Goal: Task Accomplishment & Management: Manage account settings

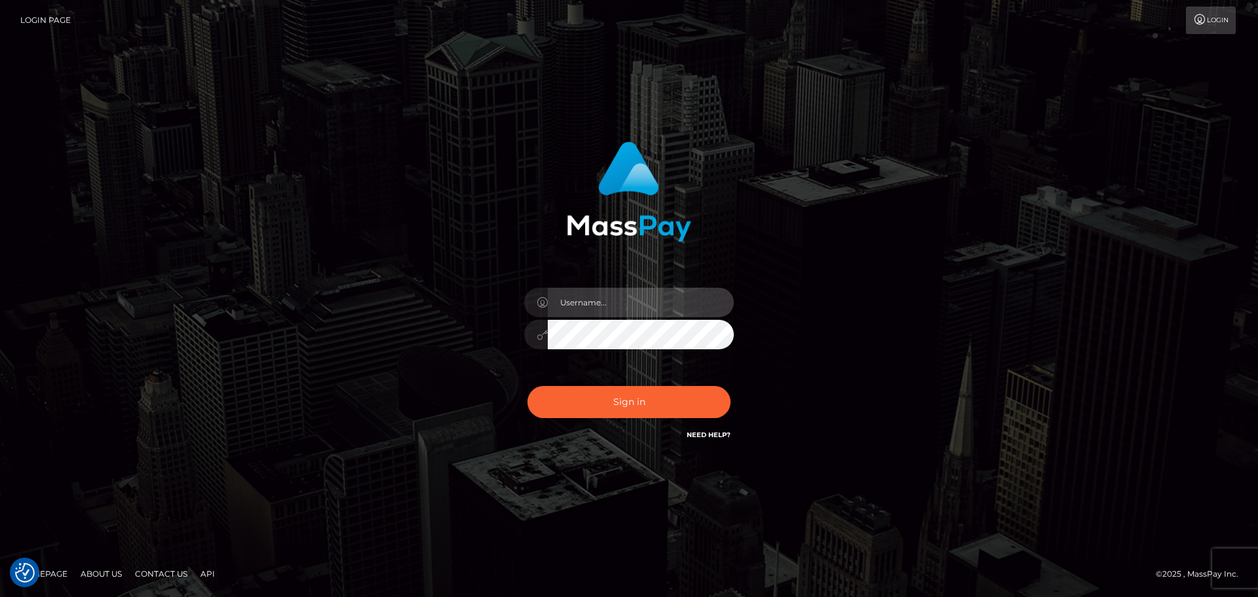
click at [642, 306] on input "text" at bounding box center [641, 302] width 186 height 29
type input "hello.feetfinder"
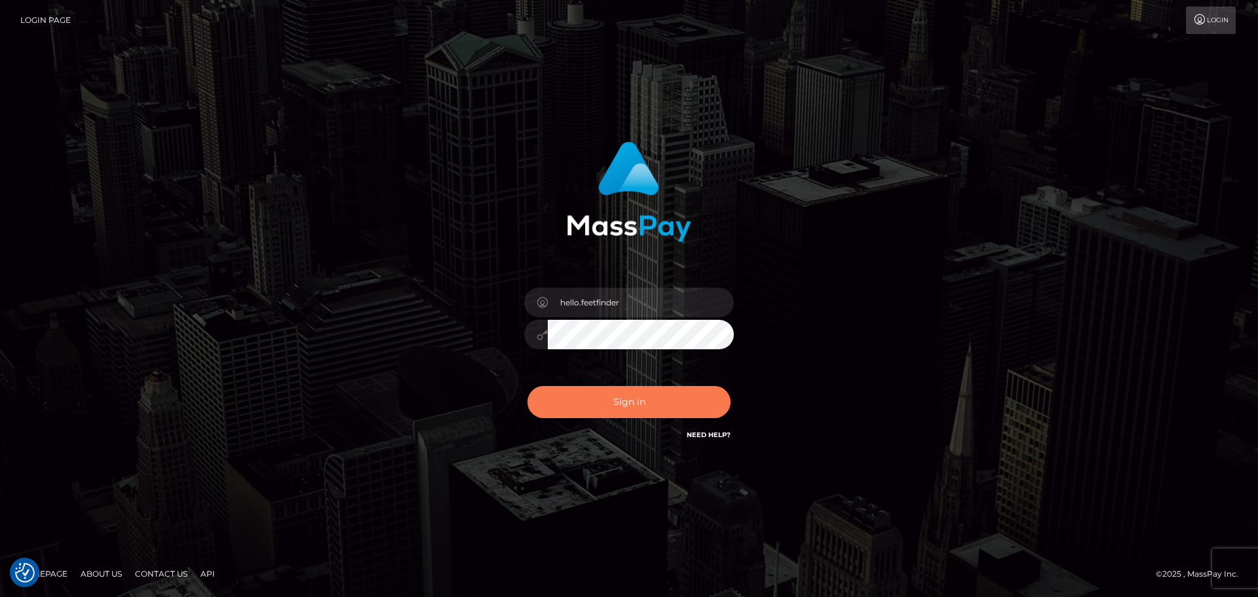
click at [612, 399] on button "Sign in" at bounding box center [629, 402] width 203 height 32
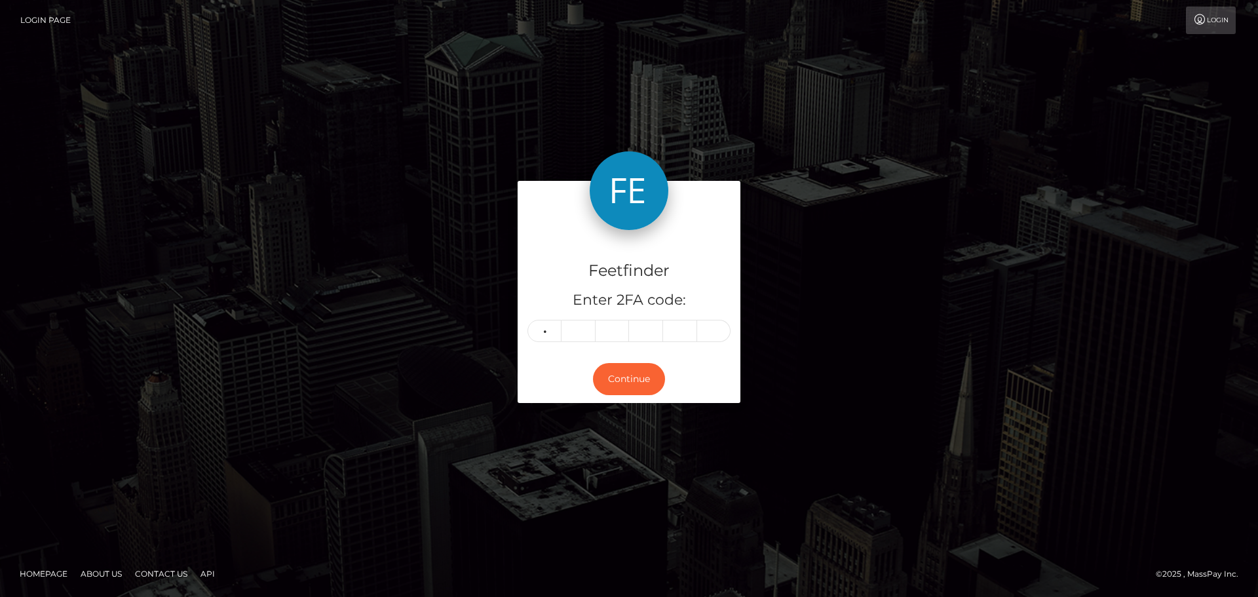
type input "7"
type input "5"
type input "2"
type input "9"
type input "0"
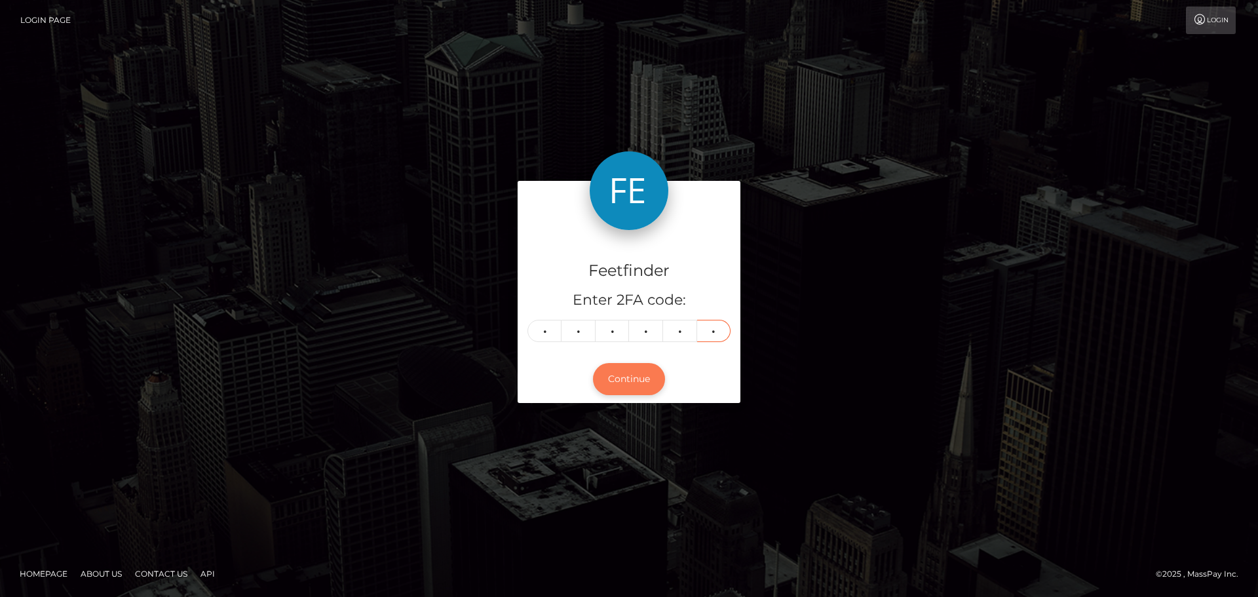
type input "6"
click at [640, 380] on button "Continue" at bounding box center [629, 379] width 72 height 32
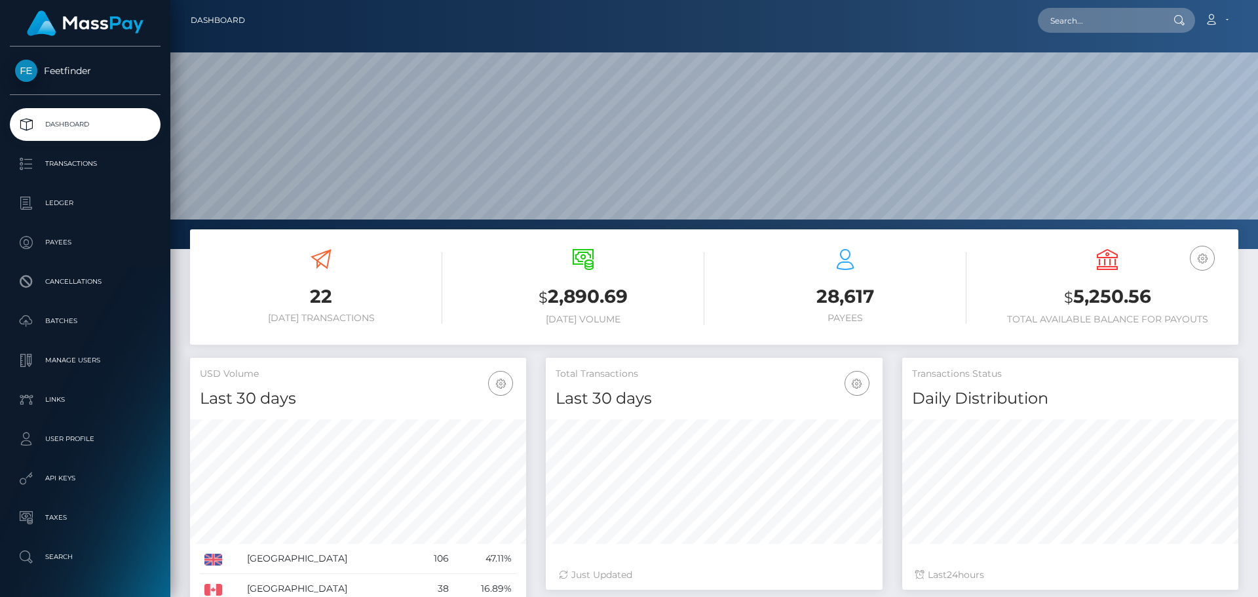
scroll to position [233, 337]
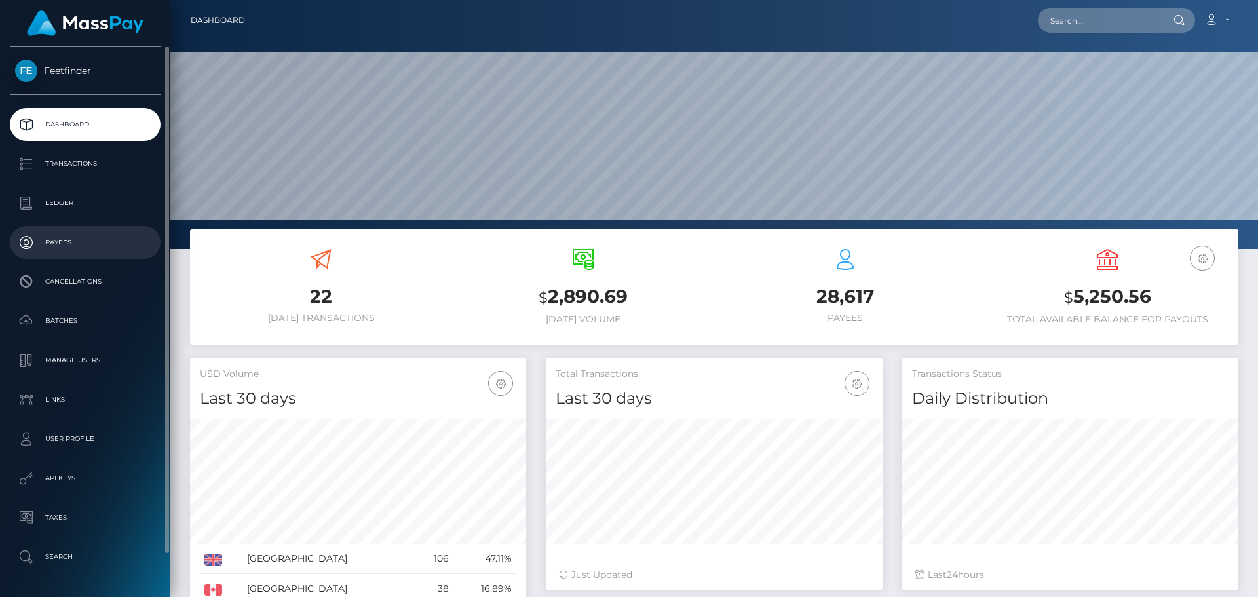
click at [56, 241] on p "Payees" at bounding box center [85, 243] width 140 height 20
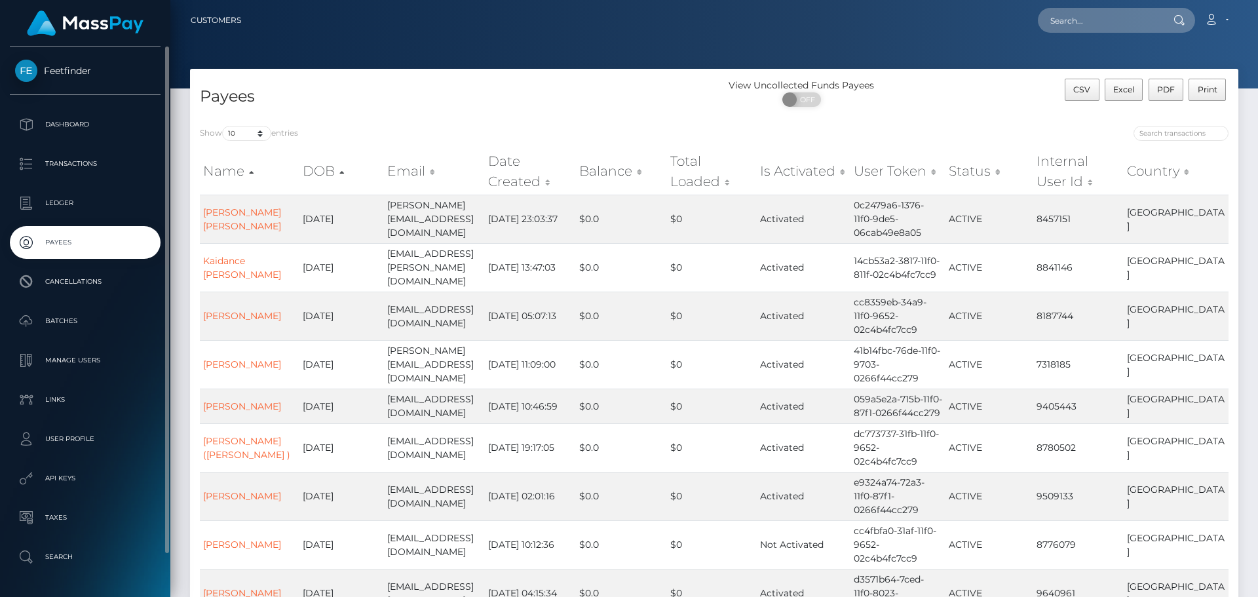
click at [99, 248] on p "Payees" at bounding box center [85, 243] width 140 height 20
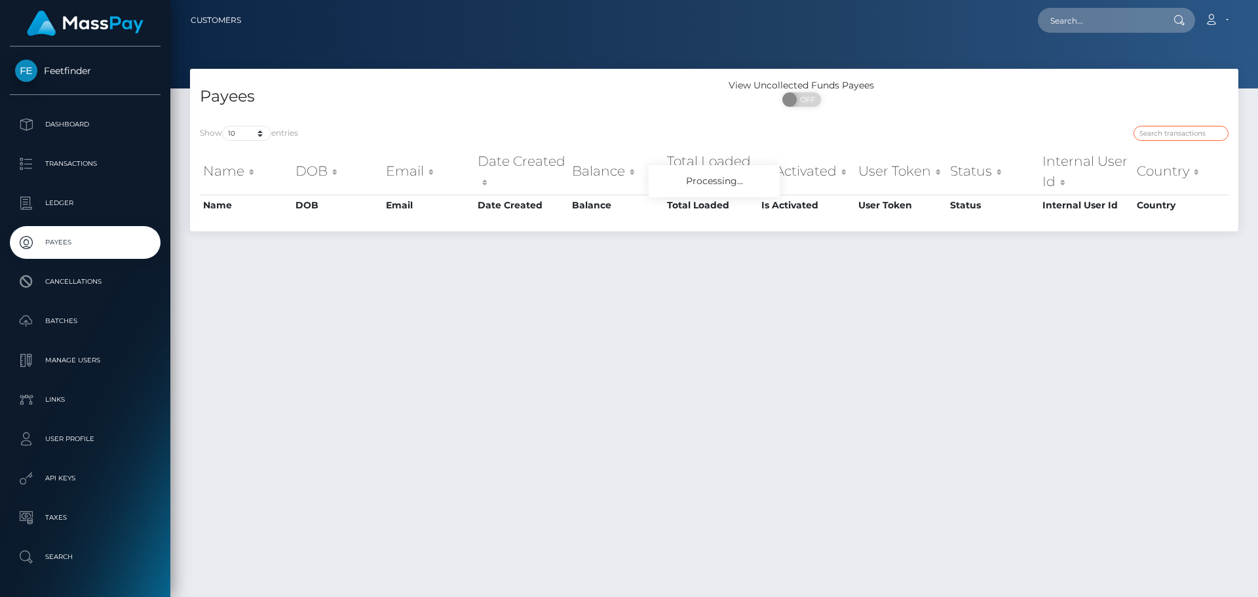
click at [1152, 137] on input "search" at bounding box center [1181, 133] width 95 height 15
paste input "tobiasmadzin412@gmial.com"
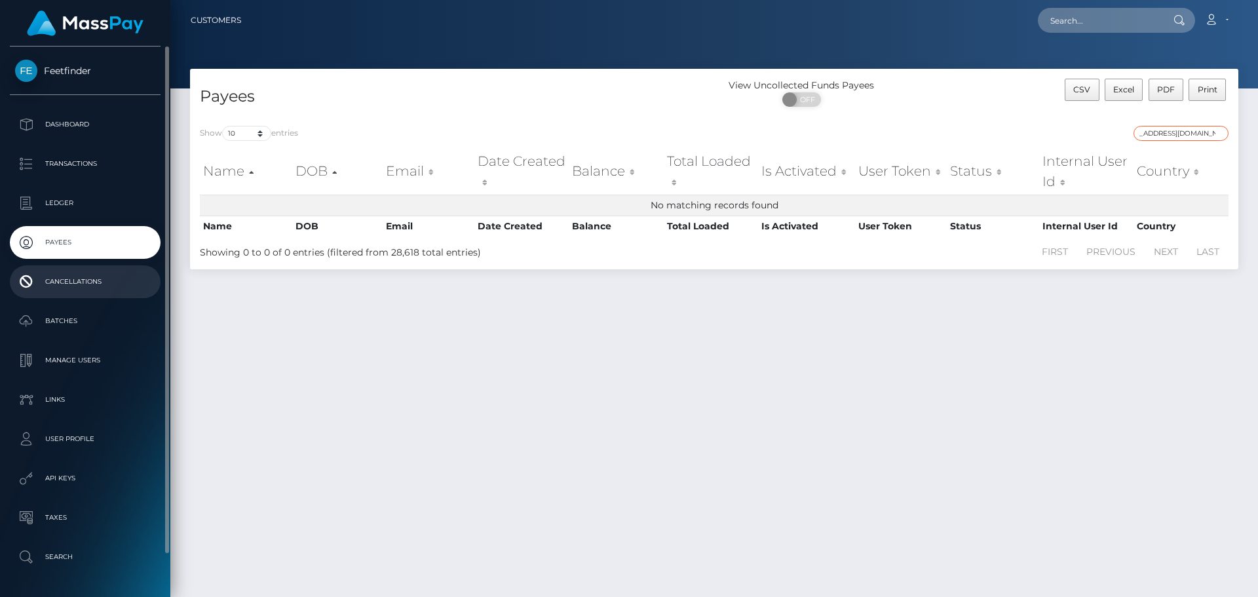
type input "tobiasmadzin412@gmial.com"
click at [76, 234] on p "Payees" at bounding box center [85, 243] width 140 height 20
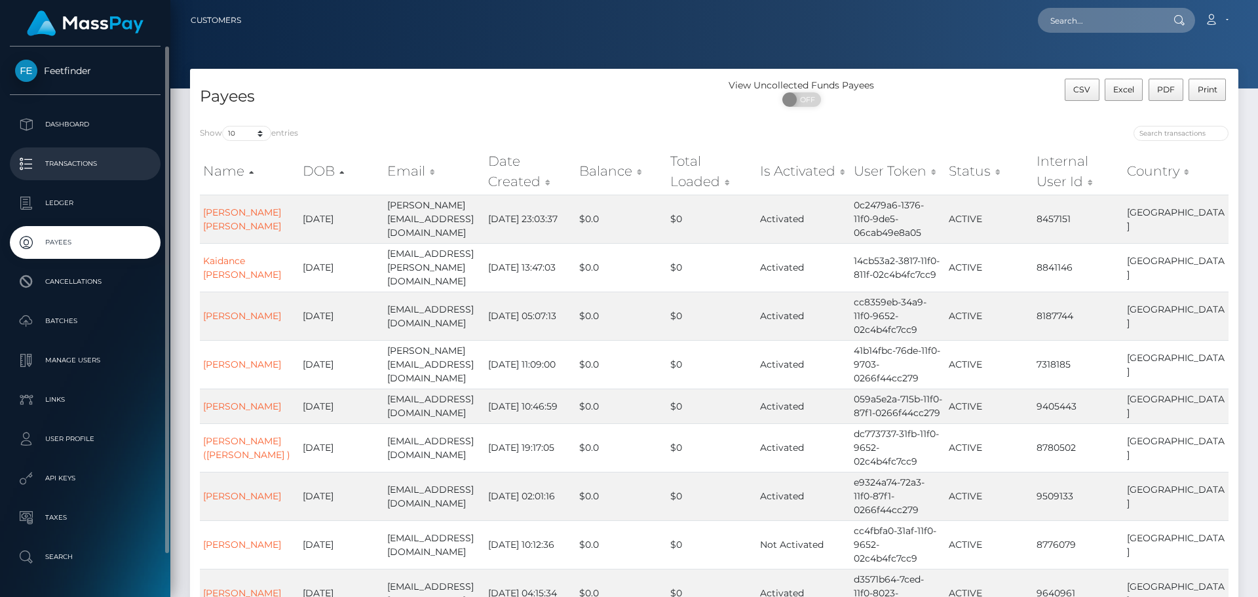
click at [108, 168] on p "Transactions" at bounding box center [85, 164] width 140 height 20
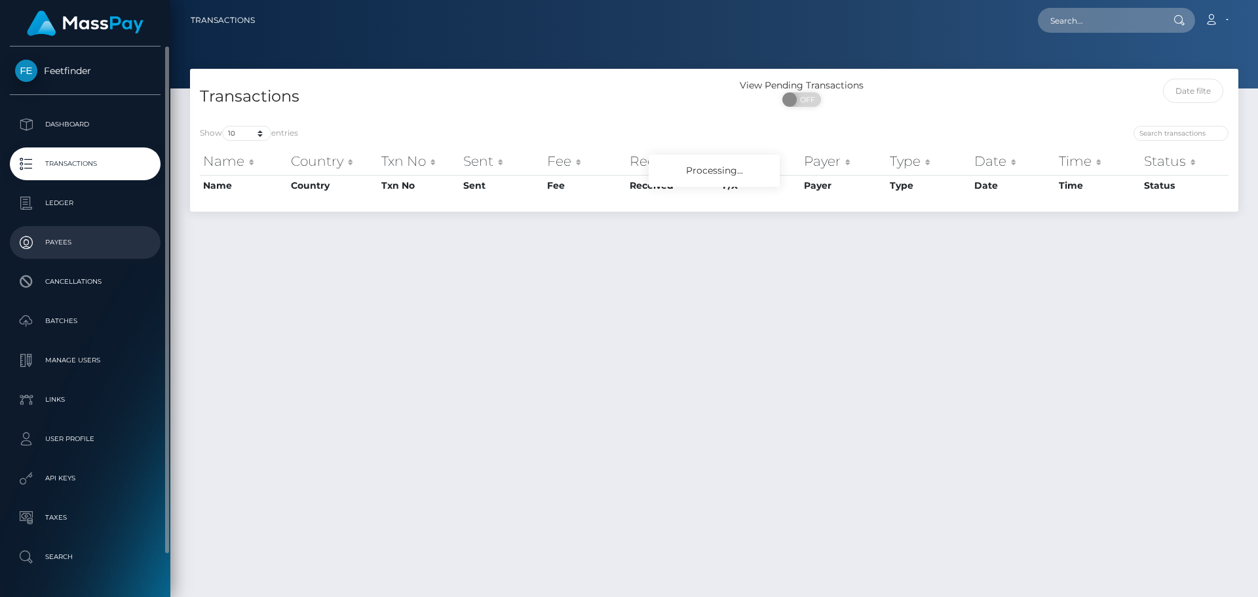
click at [83, 236] on p "Payees" at bounding box center [85, 243] width 140 height 20
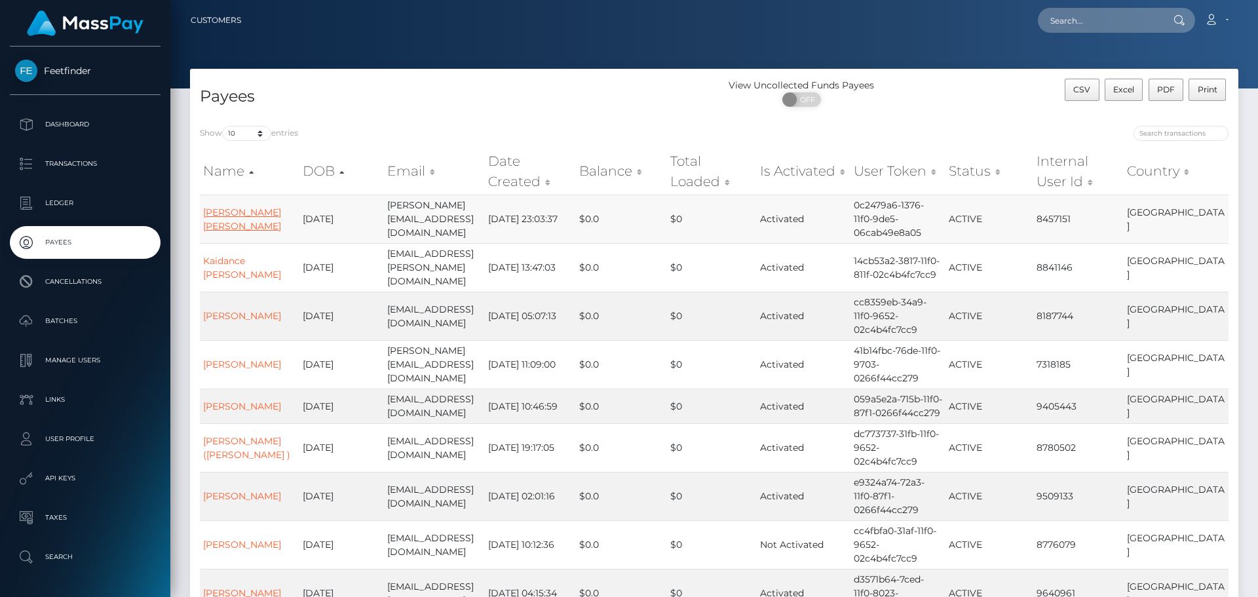
click at [263, 220] on link "[PERSON_NAME] [PERSON_NAME]" at bounding box center [242, 219] width 78 height 26
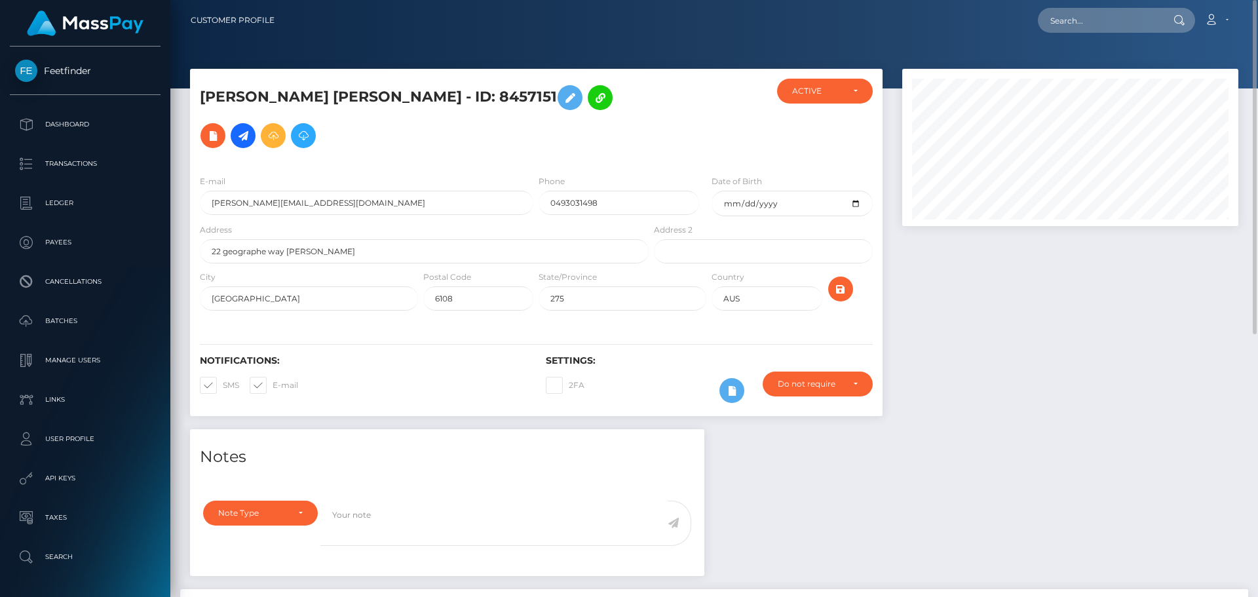
click at [212, 33] on link "Customer Profile" at bounding box center [233, 21] width 84 height 28
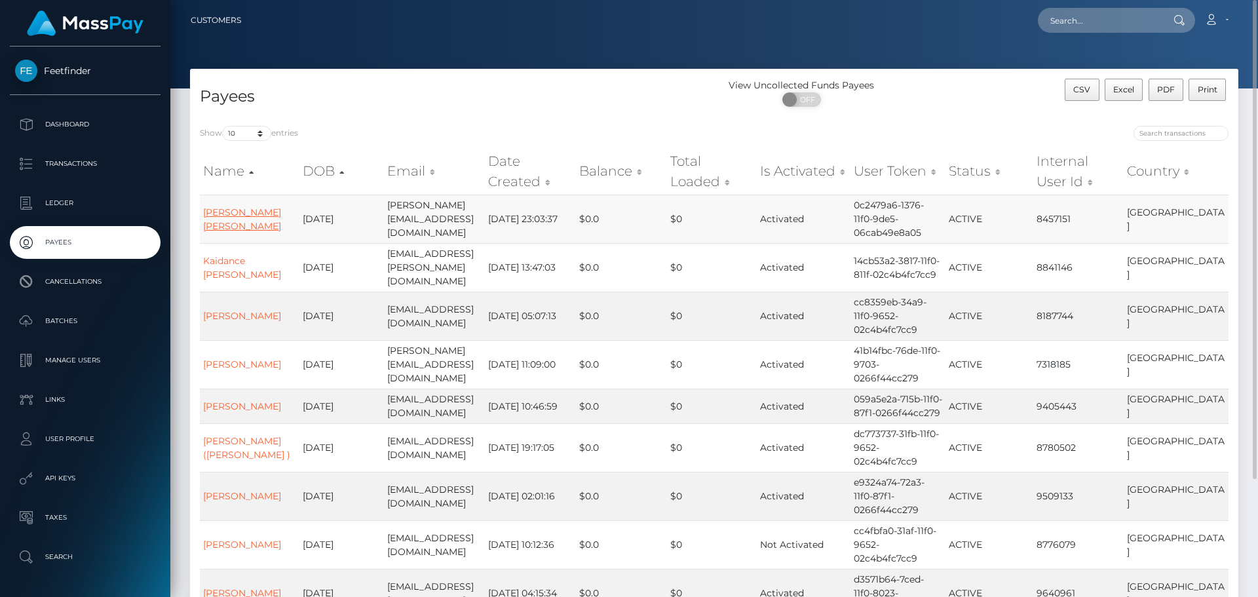
click at [237, 221] on link "Kalia lee Kapper" at bounding box center [242, 219] width 78 height 26
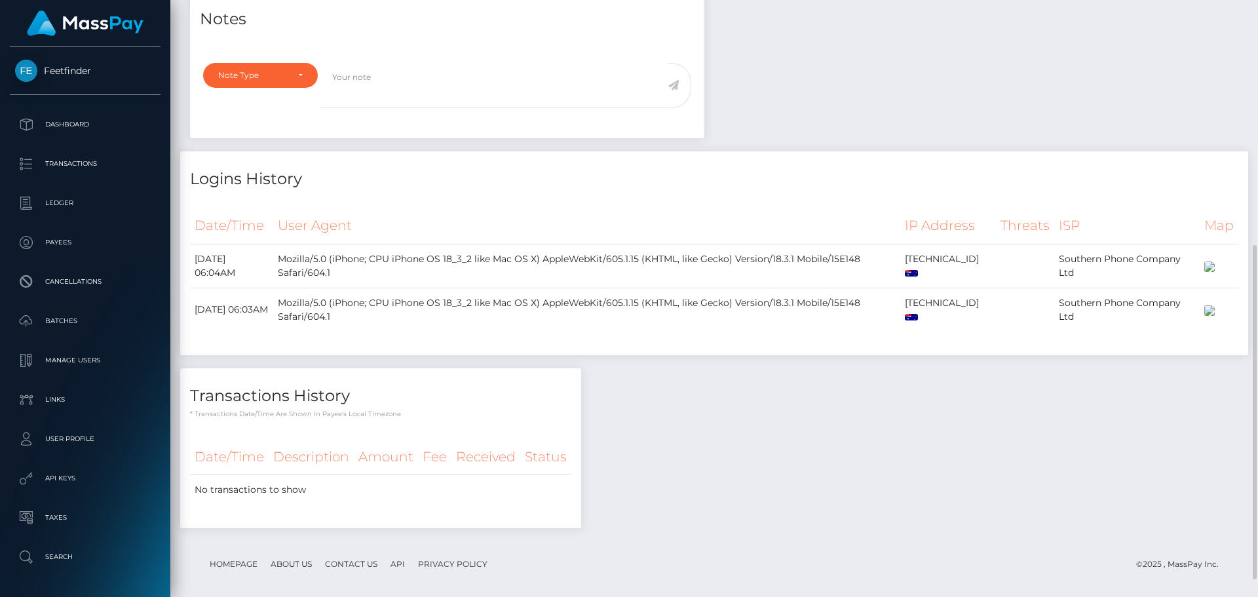
scroll to position [469, 0]
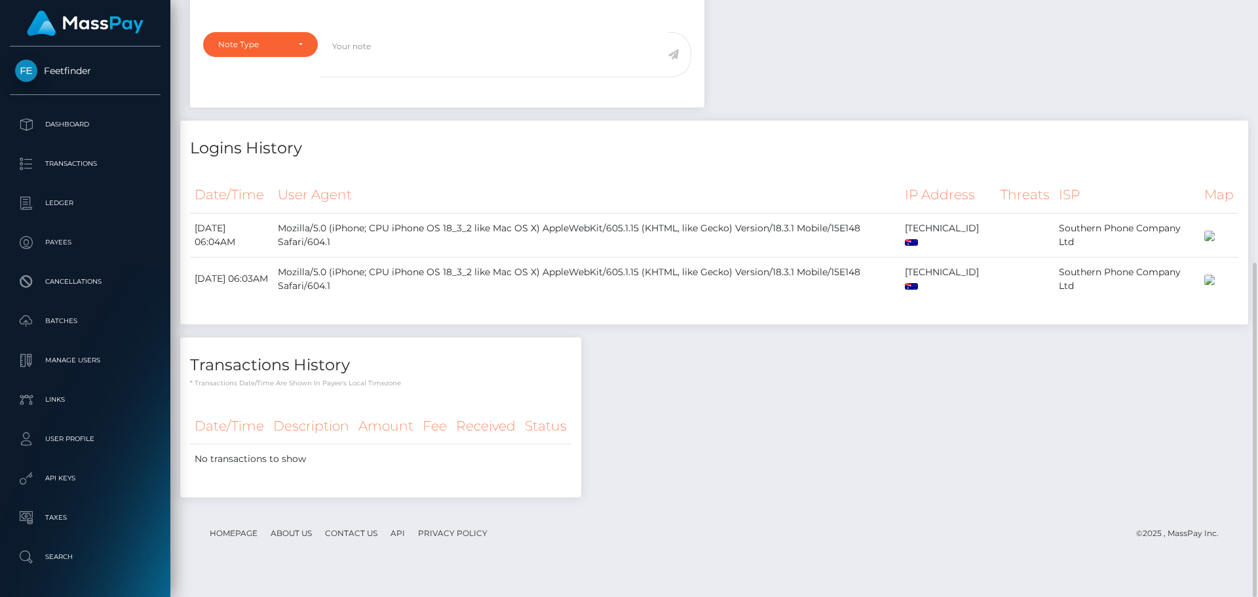
click at [775, 388] on div "Notes Note Type Compliance Clear Compliance General Note Type" at bounding box center [714, 236] width 1068 height 550
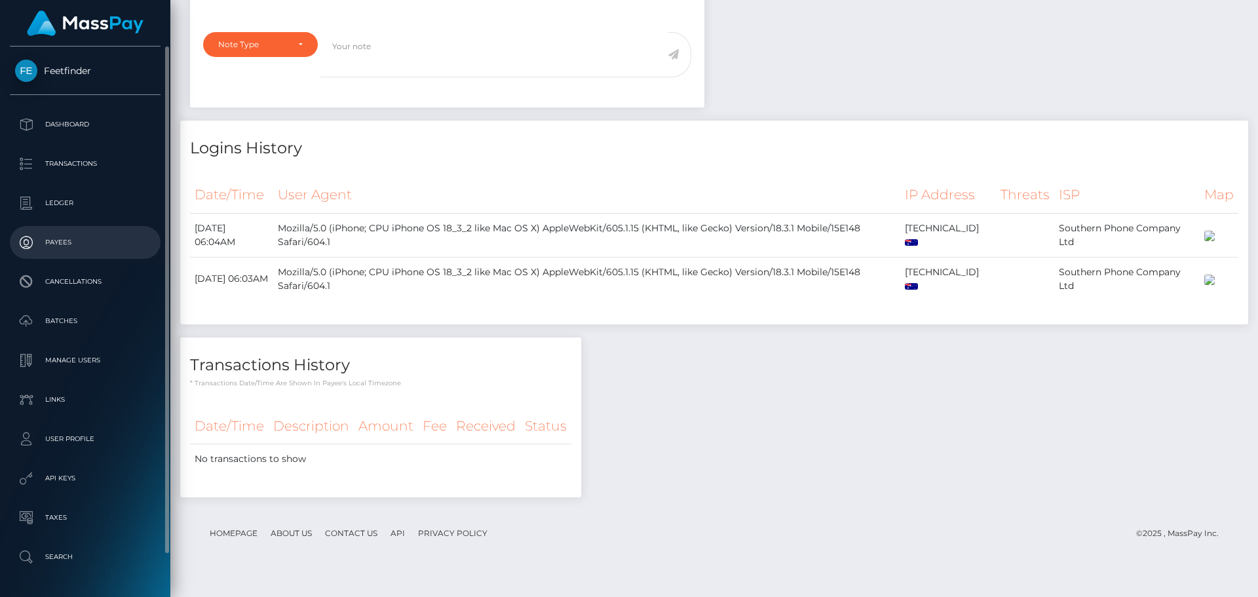
click at [62, 237] on p "Payees" at bounding box center [85, 243] width 140 height 20
